Goal: Task Accomplishment & Management: Complete application form

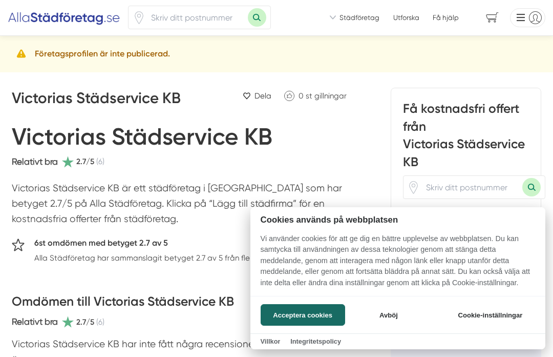
click at [107, 236] on div at bounding box center [276, 178] width 553 height 357
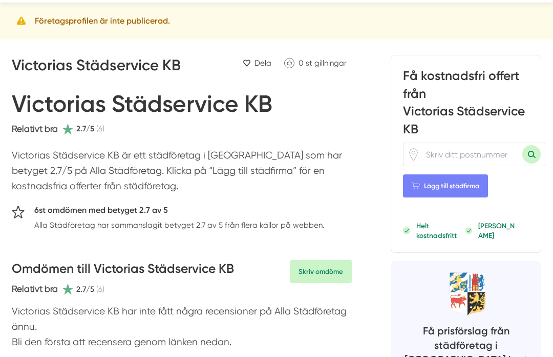
scroll to position [41, 0]
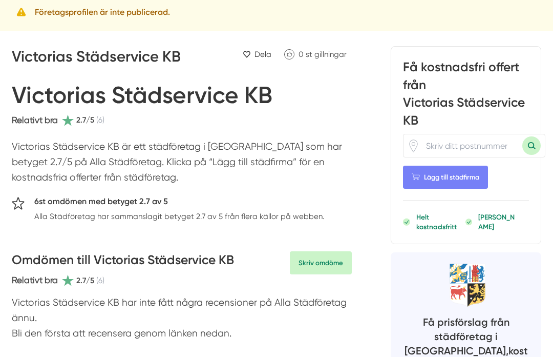
click at [166, 251] on h3 "Omdömen till Victorias Städservice KB" at bounding box center [123, 262] width 222 height 23
click at [184, 257] on h3 "Omdömen till Victorias Städservice KB" at bounding box center [123, 262] width 222 height 23
click at [217, 251] on h3 "Omdömen till Victorias Städservice KB" at bounding box center [123, 262] width 222 height 23
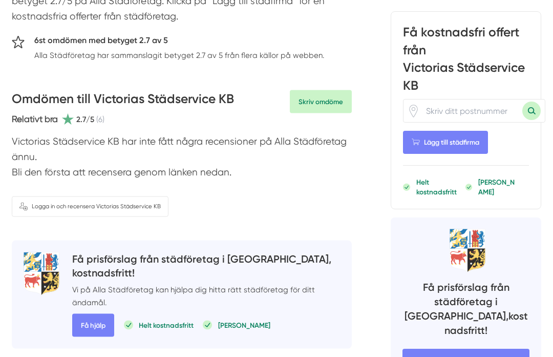
scroll to position [203, 0]
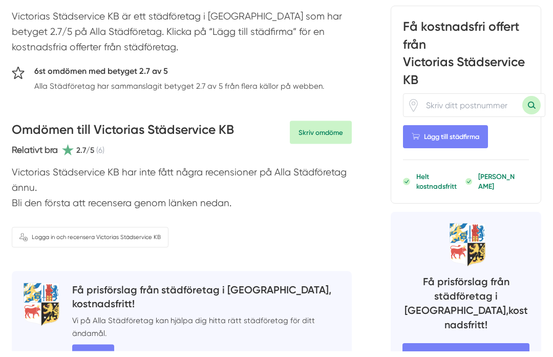
scroll to position [176, 0]
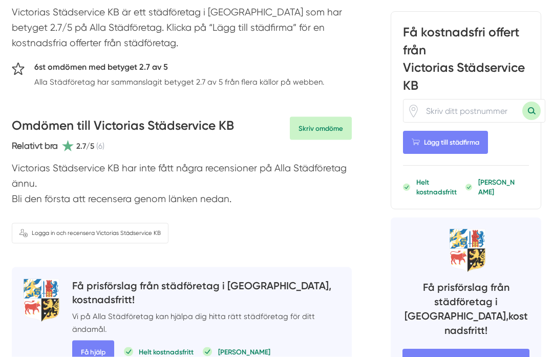
click at [95, 340] on span "Få hjälp" at bounding box center [93, 351] width 42 height 23
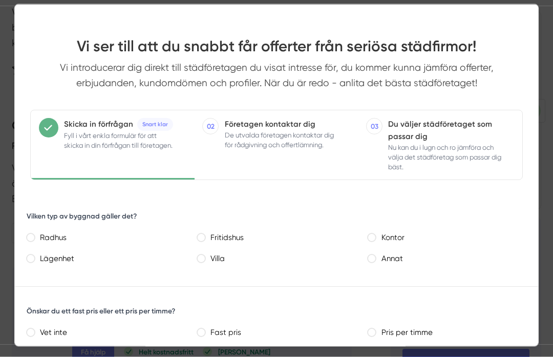
scroll to position [176, 0]
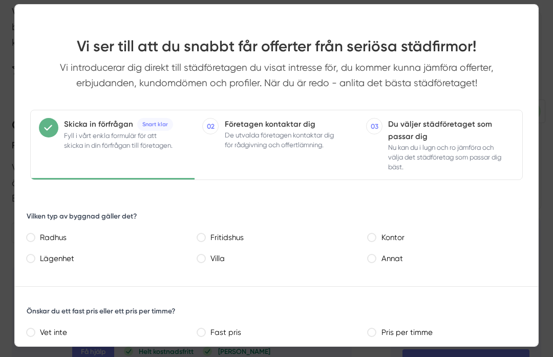
click at [175, 337] on label "Vet inte" at bounding box center [109, 332] width 151 height 14
click at [34, 336] on inte "Vet inte" at bounding box center [31, 332] width 8 height 8
radio inte "true"
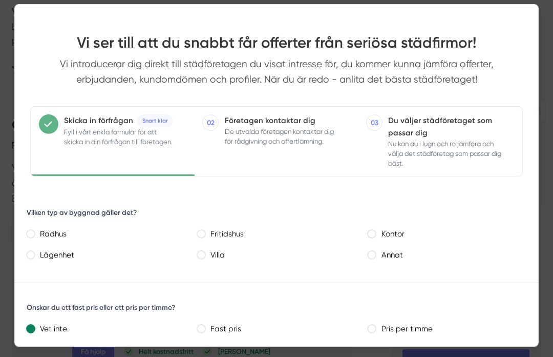
scroll to position [5, 0]
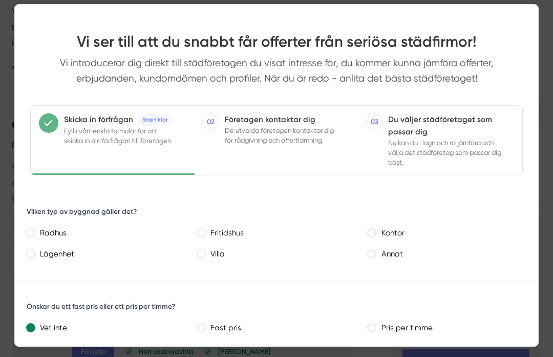
click at [518, 315] on div "Önskar du ett fast pris eller ett pris per timme? Vet inte Fast pris Pris per t…" at bounding box center [277, 318] width 524 height 50
click at [214, 324] on label "Fast pris" at bounding box center [280, 328] width 151 height 14
click at [205, 324] on pris "Fast pris" at bounding box center [201, 327] width 8 height 8
radio pris "true"
click at [299, 297] on div "Önskar du ett fast pris eller ett pris per timme? Vet inte Fast pris Pris per t…" at bounding box center [277, 318] width 524 height 50
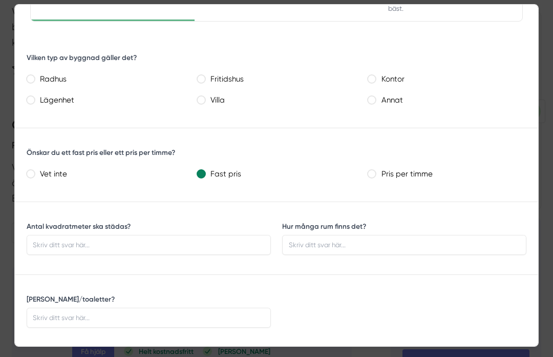
scroll to position [161, 0]
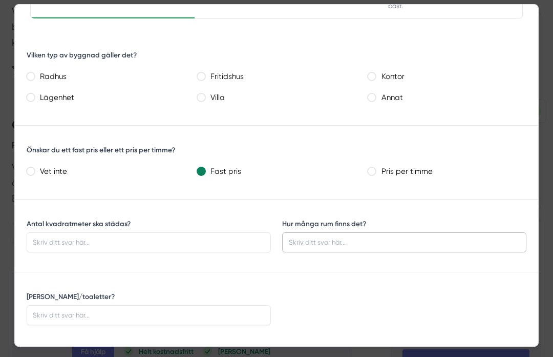
click at [406, 232] on input "Hur många rum finns det?" at bounding box center [404, 241] width 244 height 19
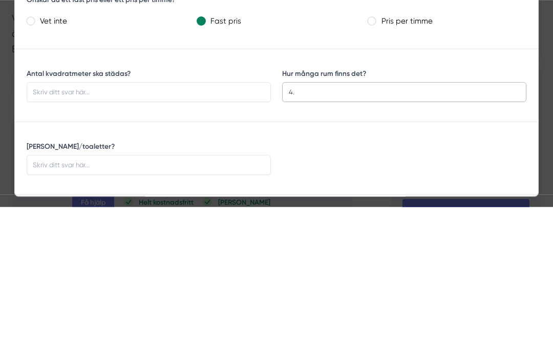
type input "4."
click at [72, 232] on input "Antal kvadratmeter ska städas?" at bounding box center [149, 241] width 244 height 19
click at [126, 305] on input "[PERSON_NAME]/toaletter?" at bounding box center [149, 314] width 244 height 19
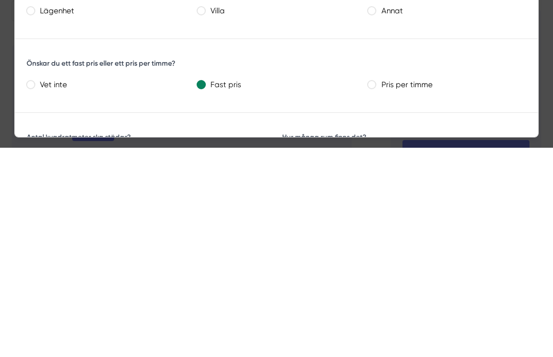
scroll to position [38, 0]
click at [79, 355] on input "1179" at bounding box center [149, 364] width 244 height 19
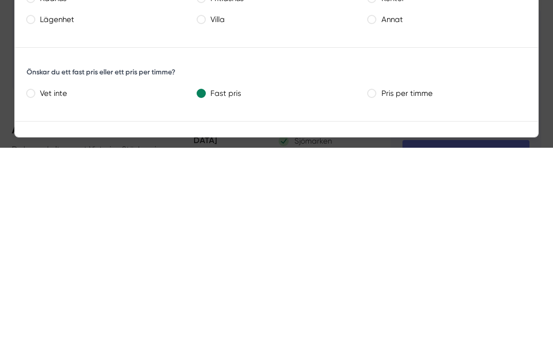
scroll to position [31, 0]
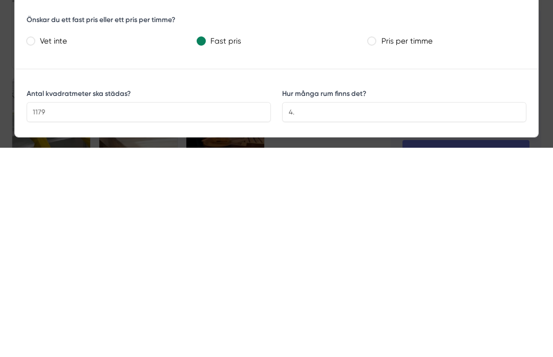
scroll to position [81, 0]
click at [87, 311] on input "1179" at bounding box center [149, 320] width 244 height 19
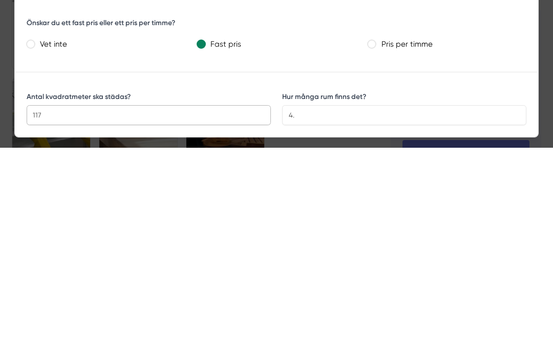
type input "117"
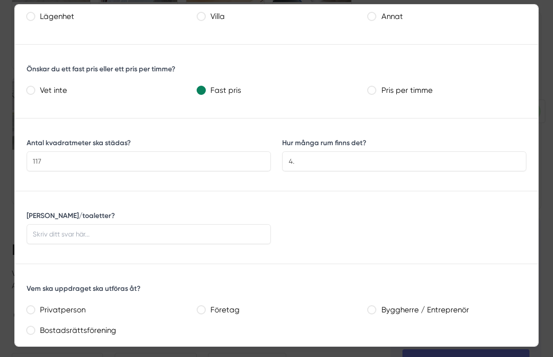
scroll to position [242, 0]
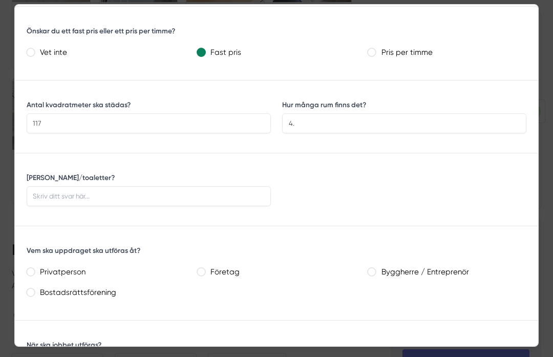
scroll to position [280, 0]
click at [108, 202] on input "[PERSON_NAME]/toaletter?" at bounding box center [149, 194] width 244 height 19
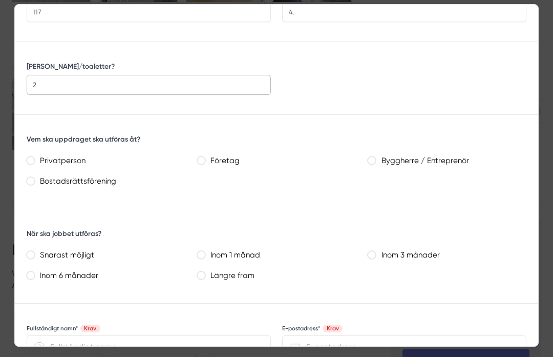
scroll to position [392, 0]
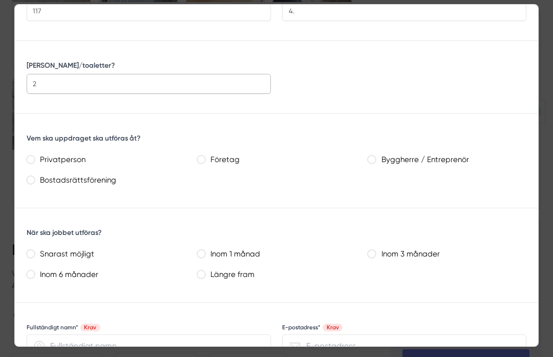
type input "2"
click at [117, 164] on label "Privatperson" at bounding box center [109, 160] width 151 height 14
click at [34, 163] on input "Privatperson" at bounding box center [31, 159] width 8 height 8
radio input "true"
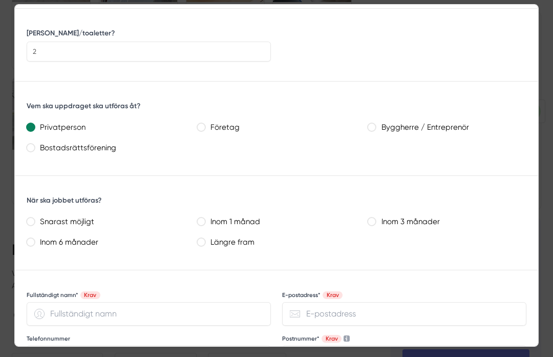
scroll to position [434, 0]
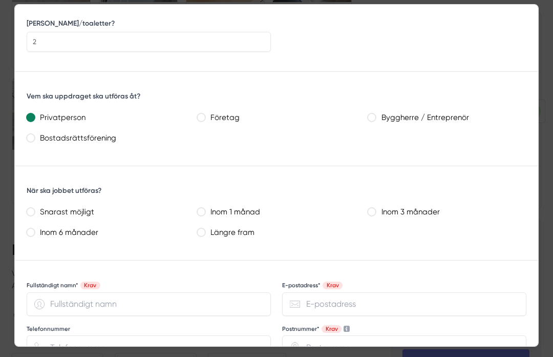
click at [211, 209] on label "Inom 1 månad" at bounding box center [280, 212] width 151 height 14
click at [205, 209] on månad "Inom 1 månad" at bounding box center [201, 211] width 8 height 8
radio månad "true"
click at [93, 306] on input "Fullständigt namn* Krav" at bounding box center [149, 304] width 244 height 24
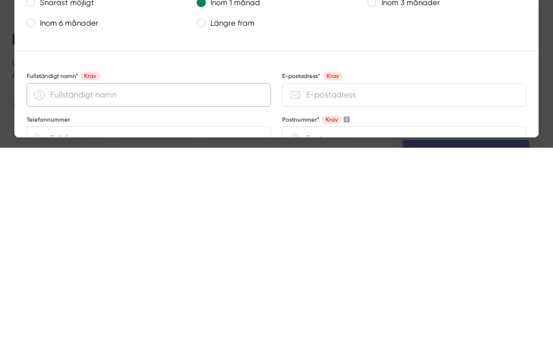
type input "s"
type input "[PERSON_NAME]"
click at [357, 292] on input "E-postadress* Krav" at bounding box center [404, 304] width 244 height 24
type input "[EMAIL_ADDRESS][DOMAIN_NAME]"
click at [339, 325] on label "Postnummer* Krav" at bounding box center [316, 329] width 68 height 8
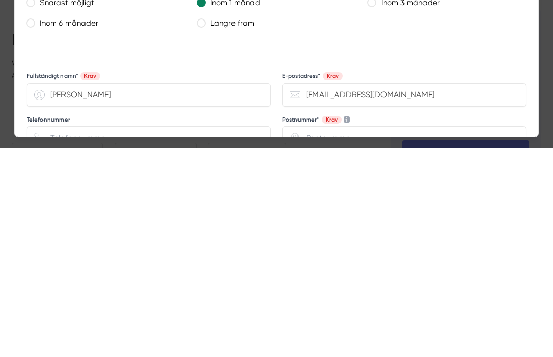
click at [339, 335] on input "Postnummer* Krav" at bounding box center [404, 347] width 244 height 24
click at [84, 335] on input "Telefonnummer" at bounding box center [149, 347] width 244 height 24
type input "o"
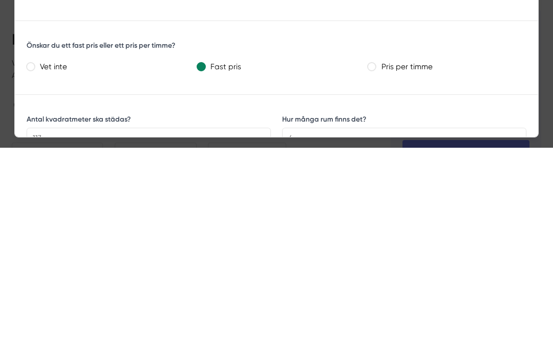
scroll to position [53, 0]
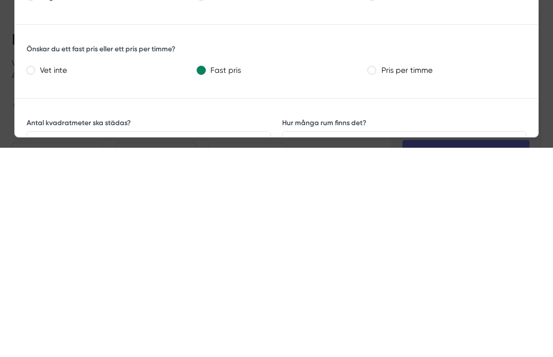
type input "0332556"
click at [385, 273] on label "Pris per timme" at bounding box center [451, 280] width 151 height 14
click at [376, 275] on timme "Pris per timme" at bounding box center [372, 279] width 8 height 8
radio timme "true"
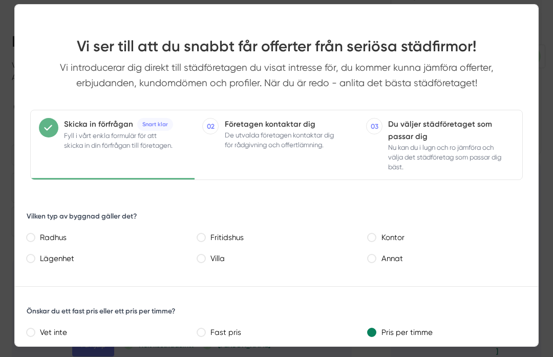
scroll to position [1072, 0]
click at [448, 160] on span "Nu kan du i lugn och ro jämföra och välja det städföretag som passar dig bäst." at bounding box center [444, 156] width 113 height 29
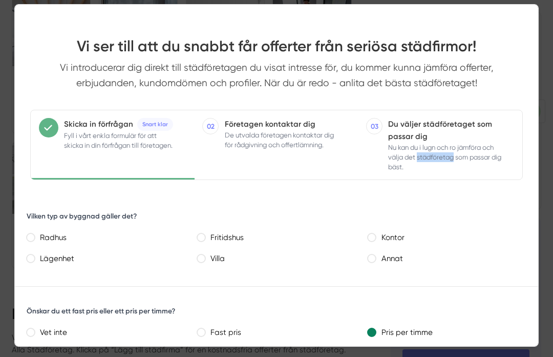
scroll to position [800, 0]
click at [531, 165] on nav "Skicka in förfrågan Snart klar Fyll i vårt enkla formulär för att skicka in din…" at bounding box center [277, 145] width 524 height 71
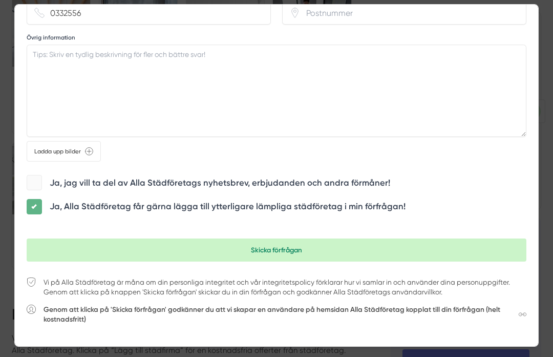
scroll to position [767, 0]
click at [382, 283] on p "Vi på Alla Städföretag är måna om din personliga integritet och vår integritets…" at bounding box center [285, 287] width 483 height 19
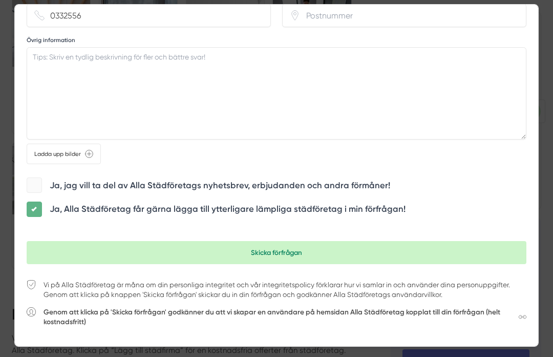
click at [476, 337] on div "Vi på Alla Städföretag är måna om din personliga integritet och vår integritets…" at bounding box center [277, 309] width 500 height 67
click at [277, 248] on button "Skicka förfrågan" at bounding box center [277, 252] width 500 height 23
click at [56, 71] on textarea "Övrig information" at bounding box center [277, 93] width 500 height 92
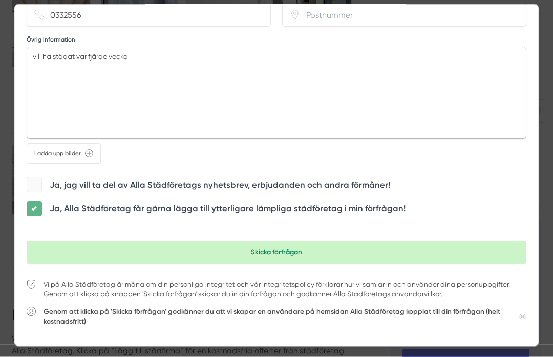
type textarea "vill ha städat var fjärde vecka"
click at [501, 272] on div "Vi på Alla Städföretag är måna om din personliga integritet och vår integritets…" at bounding box center [277, 309] width 524 height 82
click at [538, 283] on div "Vi på Alla Städföretag är måna om din personliga integritet och vår integritets…" at bounding box center [277, 309] width 524 height 82
click at [402, 209] on label "Ja, Alla Städföretag får gärna lägga till ytterligare lämpliga städföretag i mi…" at bounding box center [228, 209] width 356 height 12
click at [34, 201] on input "checkbox" at bounding box center [34, 201] width 0 height 0
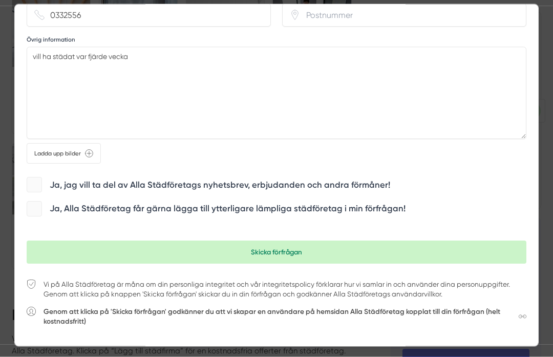
scroll to position [800, 0]
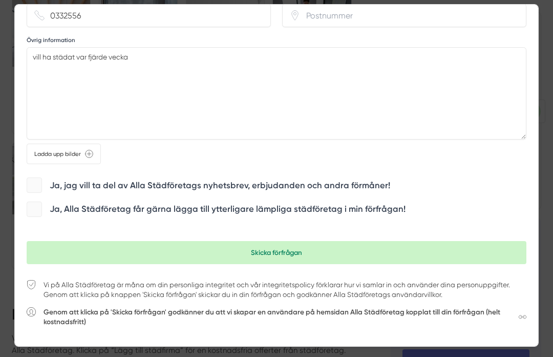
click at [409, 214] on div "Ja, Alla Städföretag får gärna lägga till ytterligare lämpliga städföretag i mi…" at bounding box center [277, 209] width 500 height 16
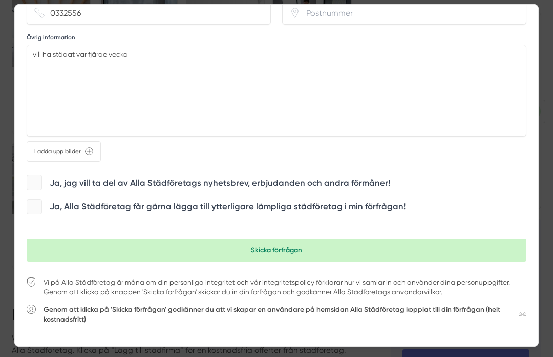
scroll to position [767, 0]
click at [38, 207] on span at bounding box center [34, 206] width 15 height 15
click at [34, 199] on input "checkbox" at bounding box center [34, 199] width 0 height 0
checkbox input "true"
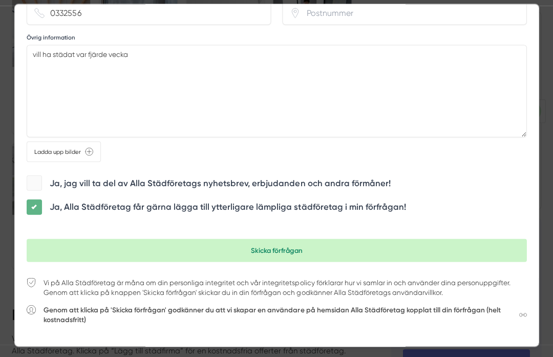
click at [251, 247] on button "Skicka förfrågan" at bounding box center [277, 250] width 500 height 23
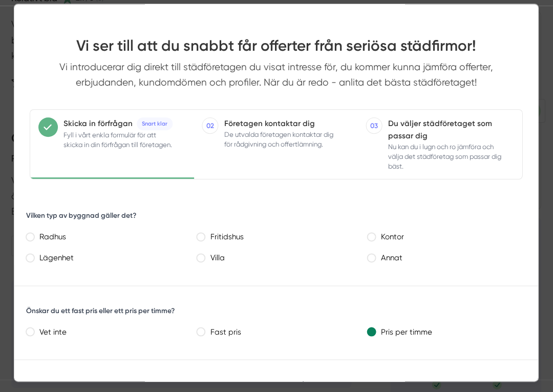
scroll to position [5, 0]
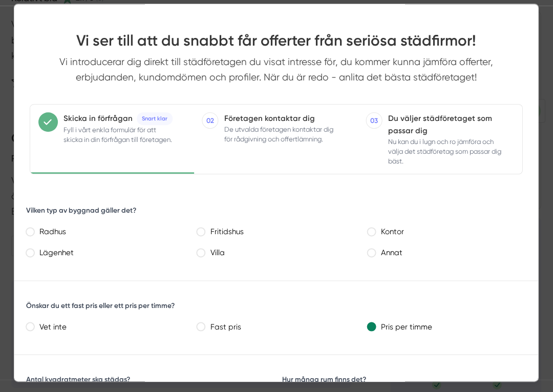
click at [54, 118] on span "Progress" at bounding box center [48, 122] width 19 height 19
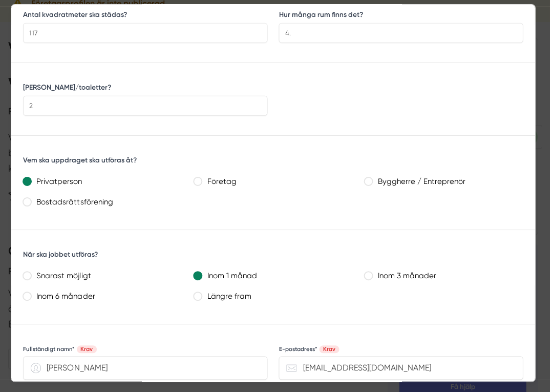
scroll to position [0, 0]
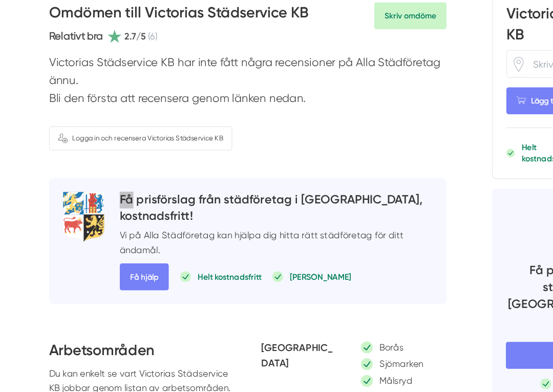
scroll to position [282, 0]
